Goal: Find specific page/section: Find specific page/section

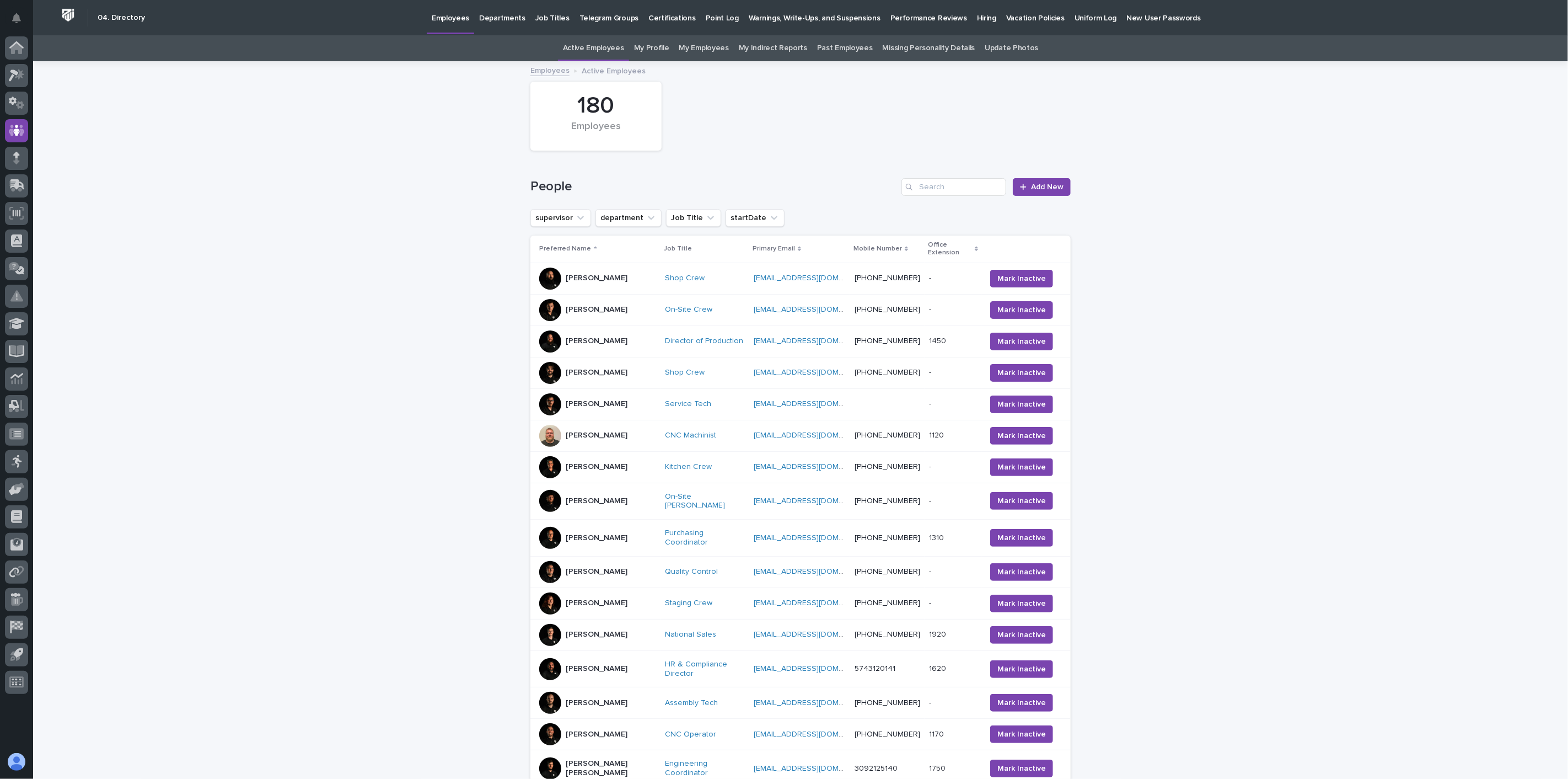
scroll to position [35, 0]
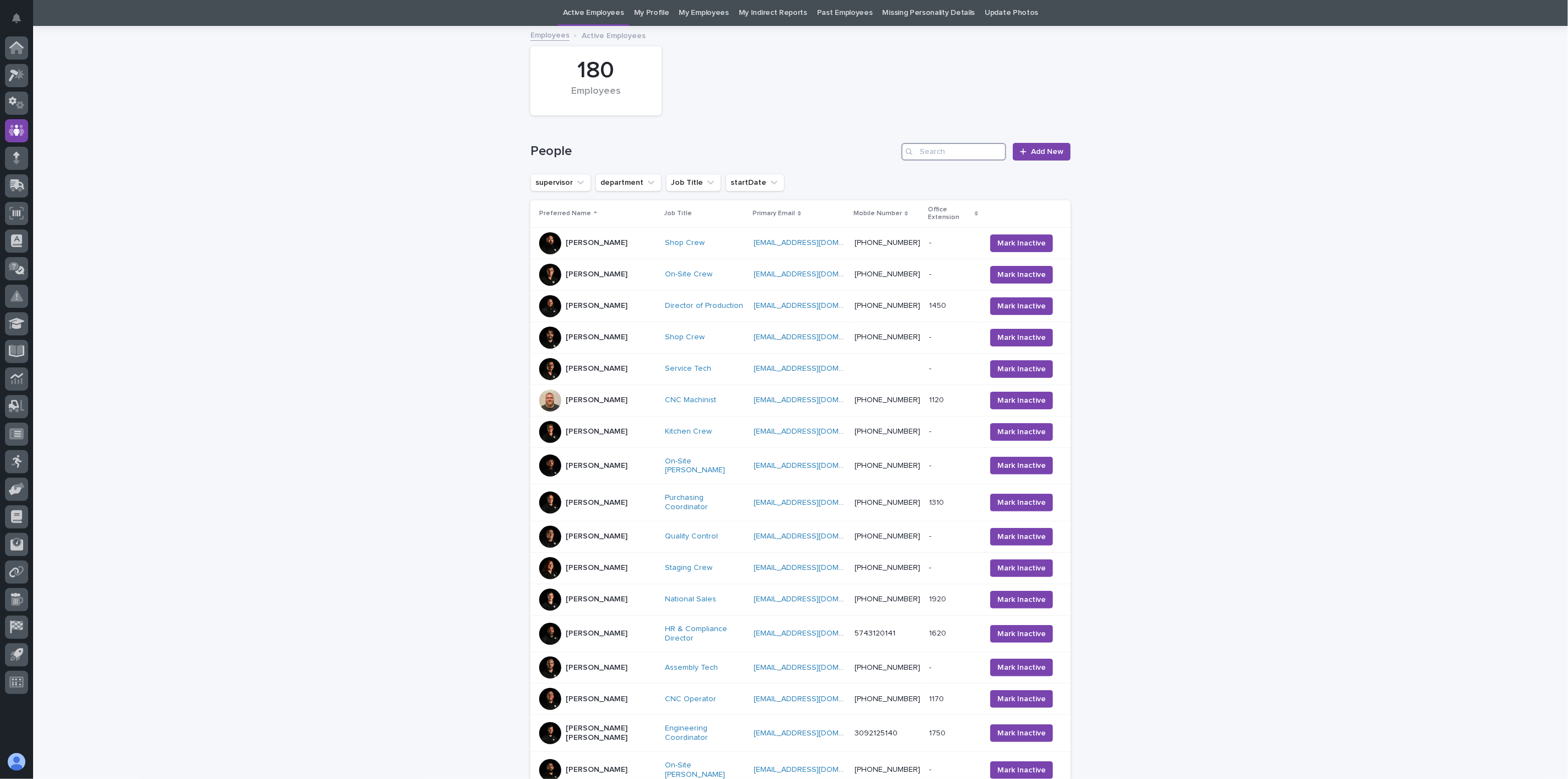
click at [943, 150] on input "Search" at bounding box center [954, 152] width 105 height 18
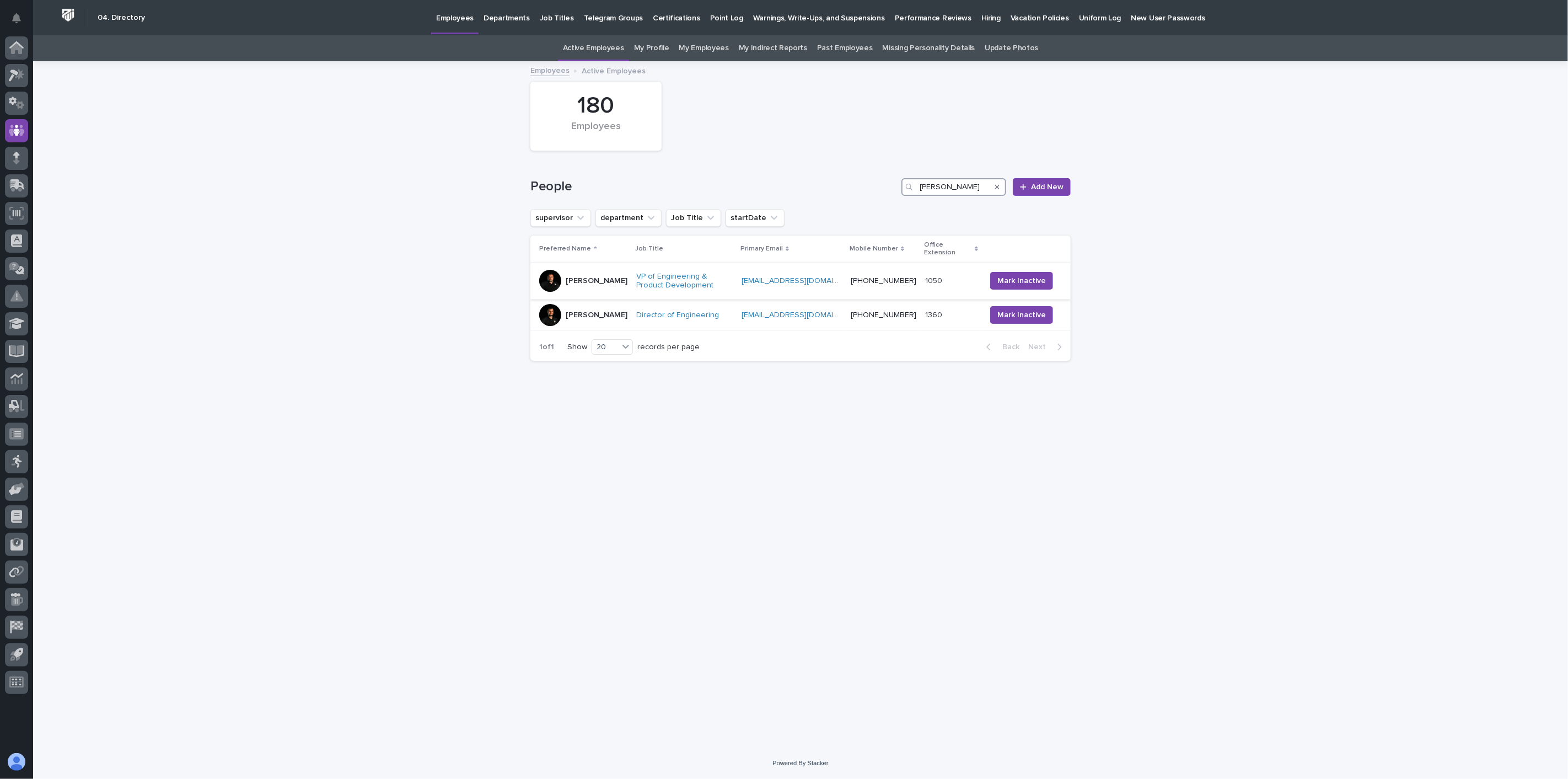
type input "[PERSON_NAME]"
click at [593, 278] on div "[PERSON_NAME]" at bounding box center [596, 281] width 61 height 18
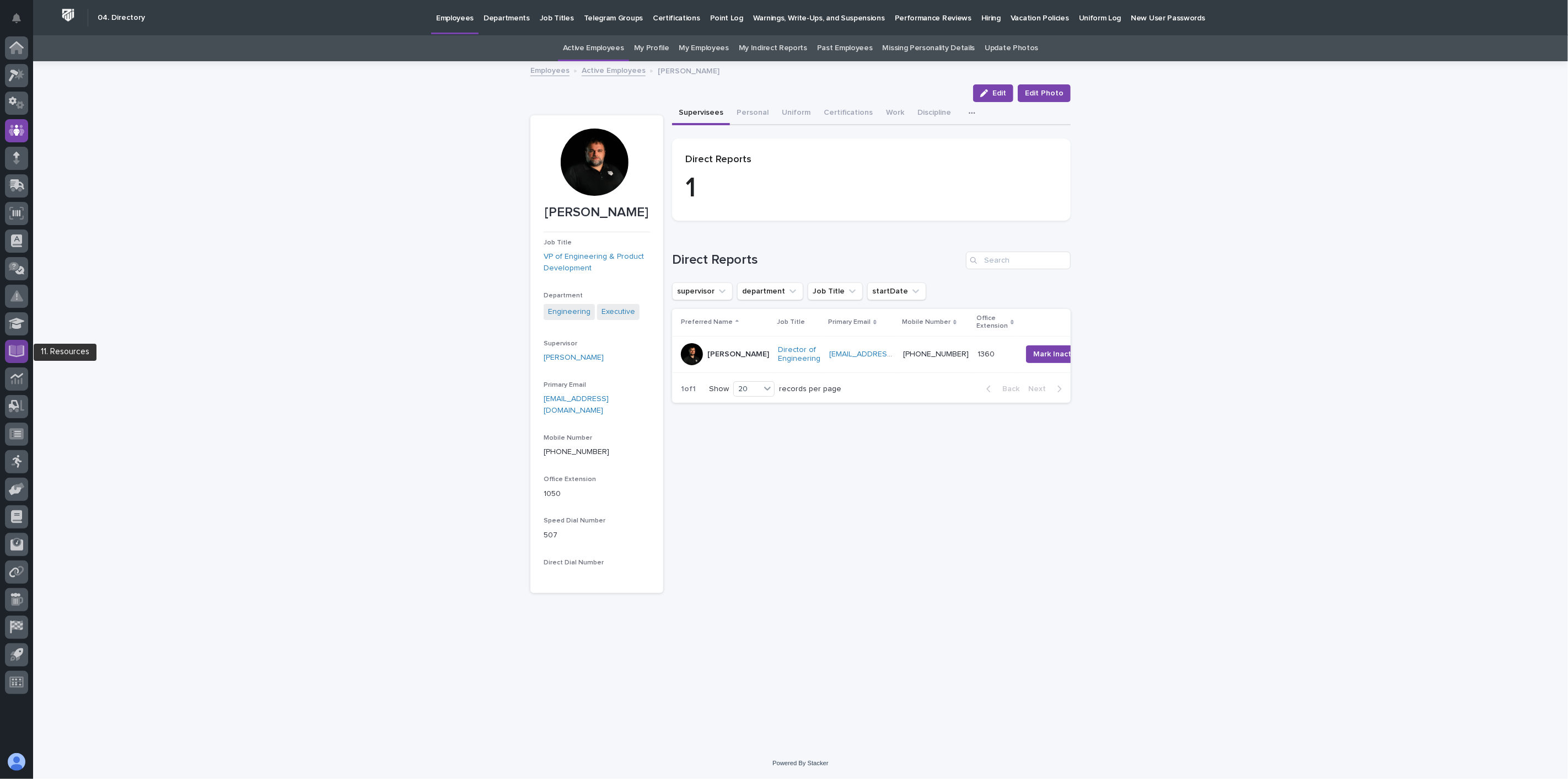
click at [16, 351] on icon at bounding box center [16, 351] width 16 height 13
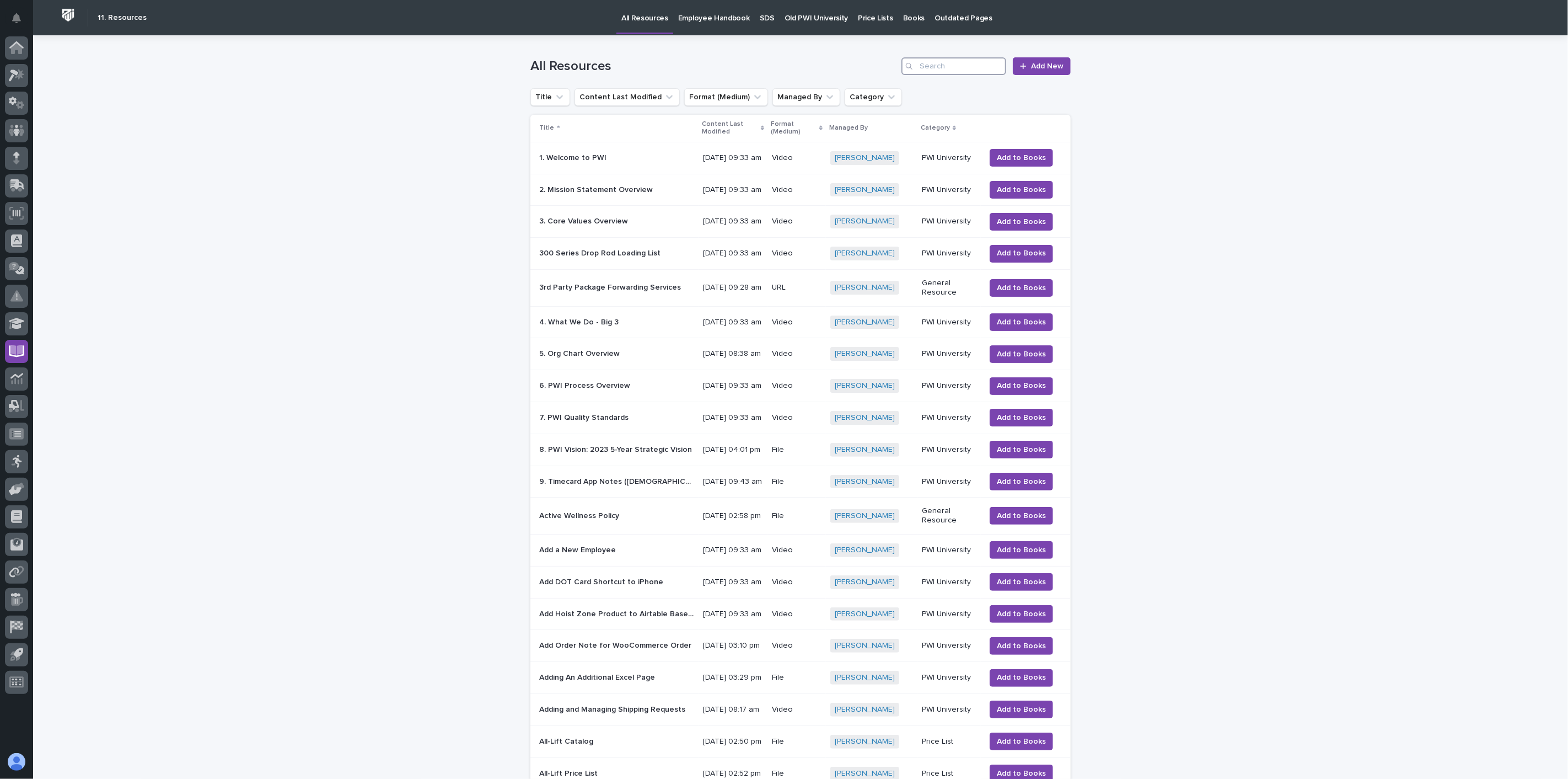
click at [917, 63] on input "Search" at bounding box center [954, 66] width 105 height 18
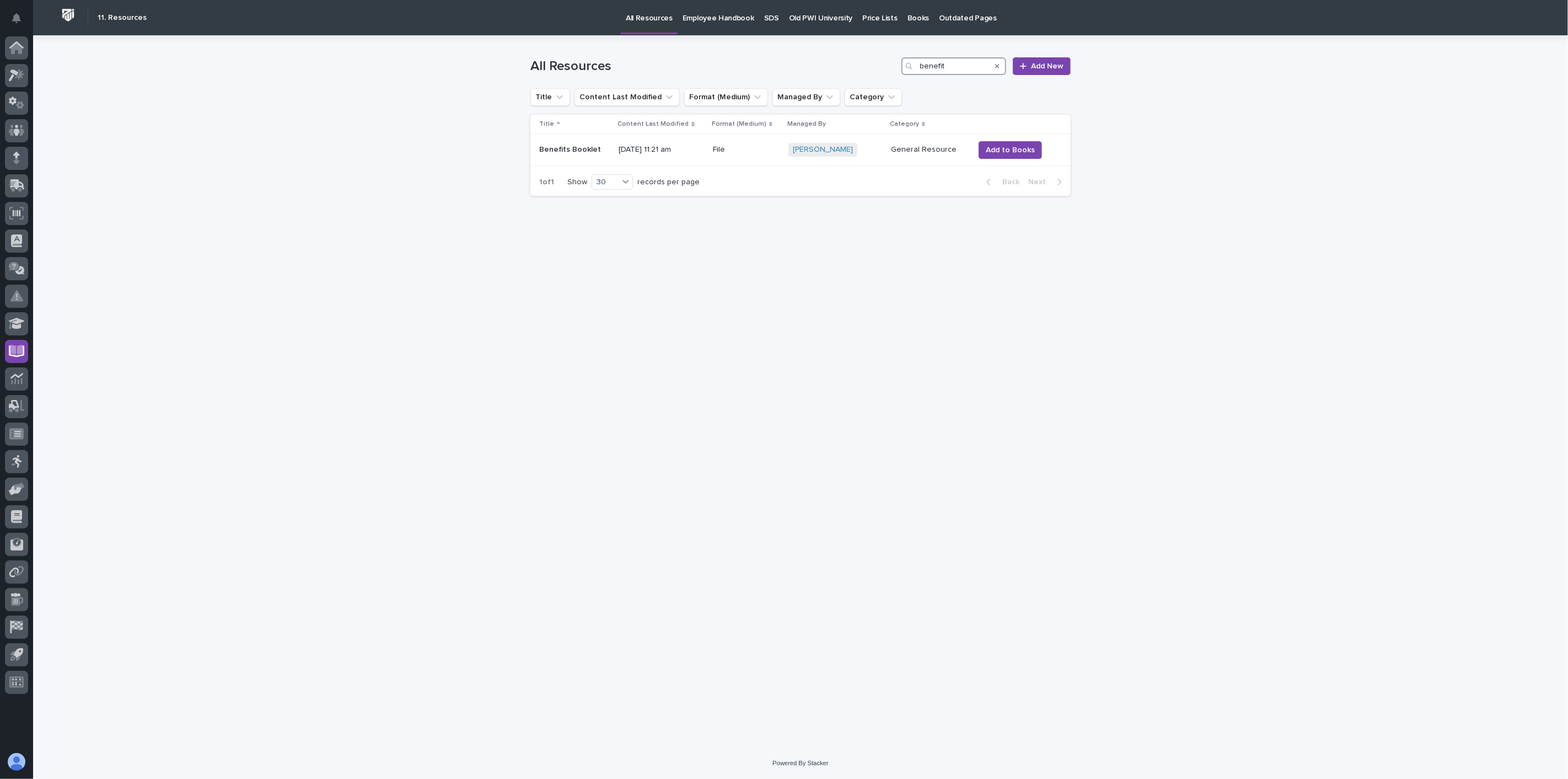
type input "benefit"
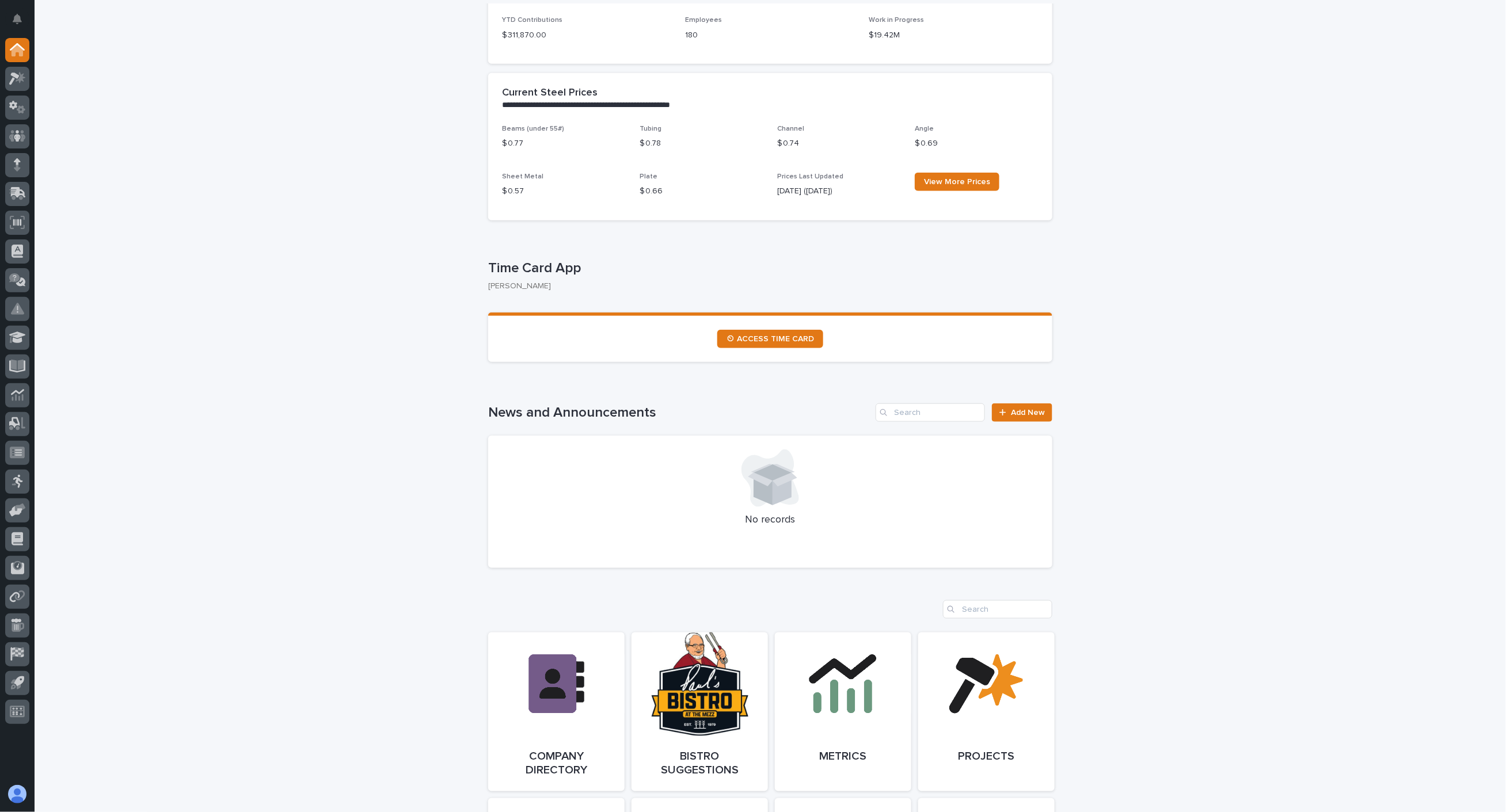
scroll to position [447, 0]
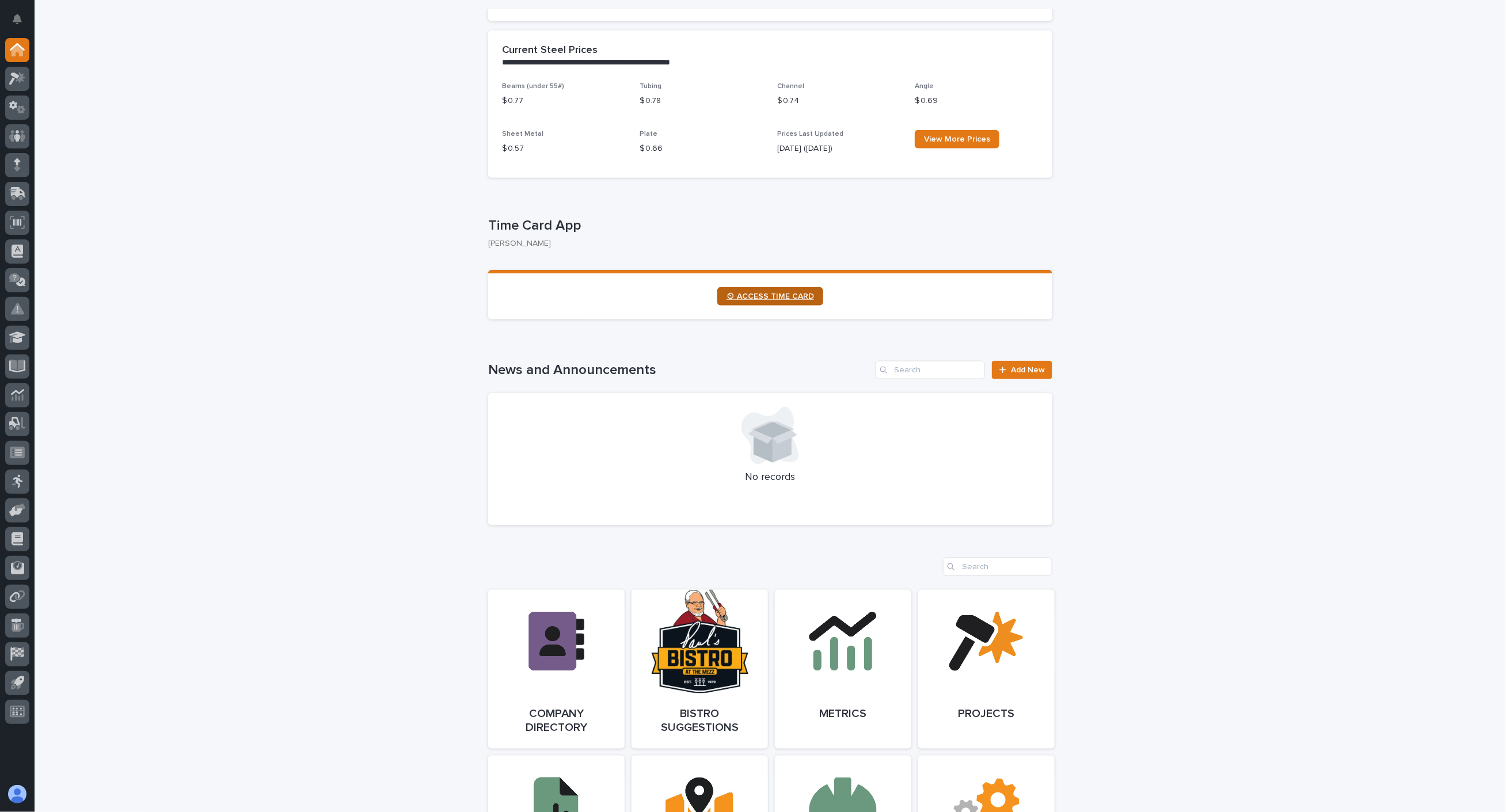
click at [762, 300] on link "⏲ ACCESS TIME CARD" at bounding box center [770, 296] width 106 height 18
